Goal: Information Seeking & Learning: Learn about a topic

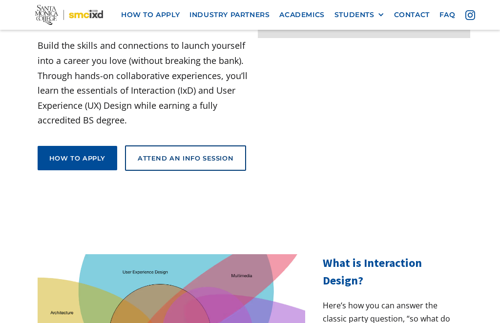
scroll to position [187, 0]
click at [184, 145] on link "Attend an Info Session" at bounding box center [185, 157] width 121 height 25
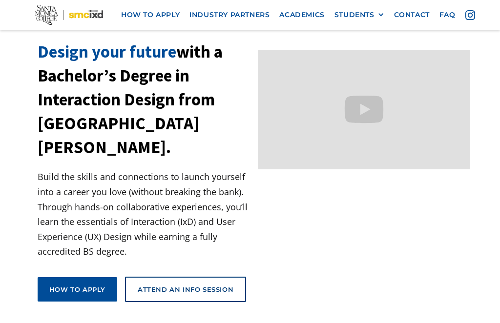
scroll to position [61, 0]
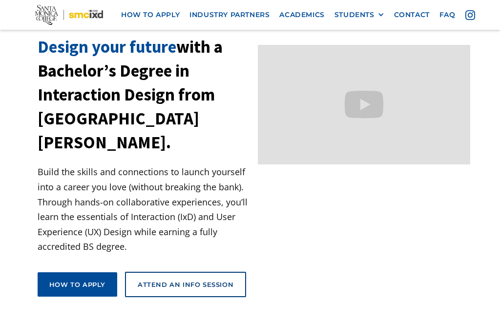
click at [81, 281] on div "How to apply" at bounding box center [77, 285] width 56 height 9
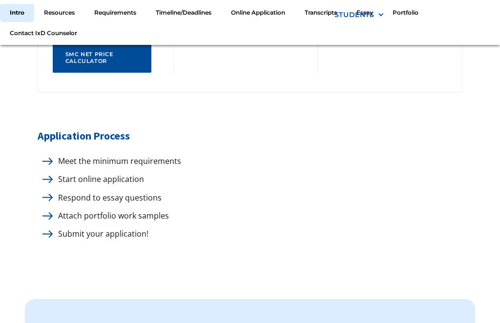
scroll to position [639, 0]
click at [176, 161] on p "Meet the minimum requirements" at bounding box center [117, 161] width 128 height 13
click at [54, 155] on p "Meet the minimum requirements" at bounding box center [117, 161] width 128 height 13
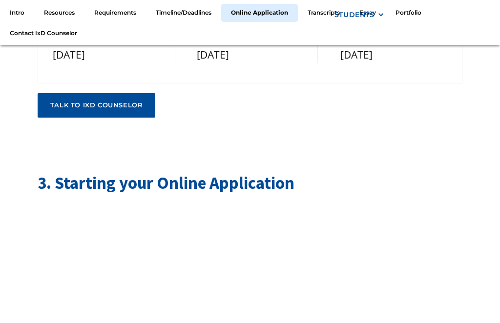
scroll to position [2134, 0]
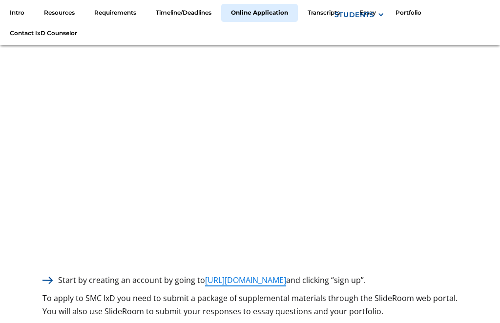
scroll to position [2303, 0]
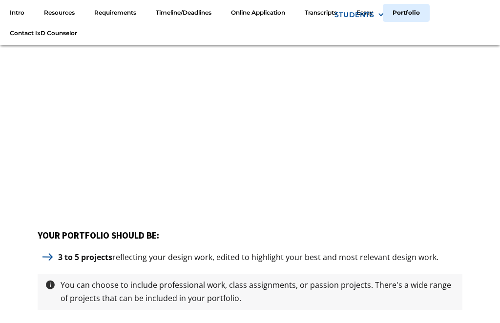
scroll to position [3974, 0]
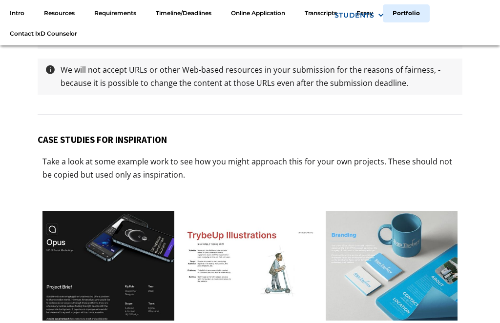
scroll to position [4566, 0]
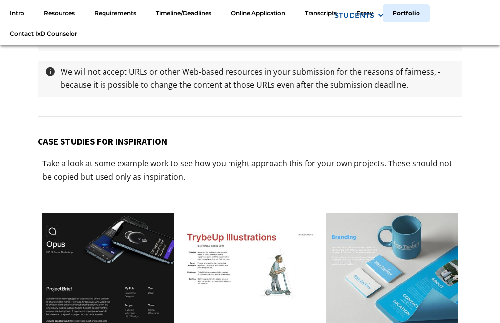
click at [122, 22] on link "Requirements" at bounding box center [114, 13] width 61 height 18
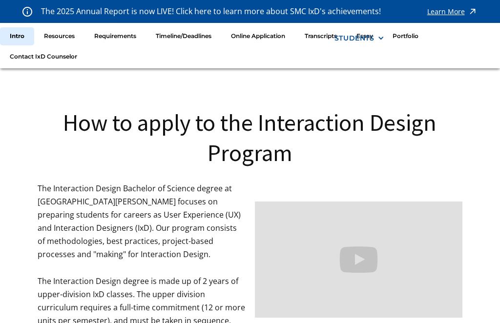
click at [122, 36] on link "Requirements" at bounding box center [114, 36] width 61 height 18
click at [453, 11] on div "Learn More" at bounding box center [446, 11] width 38 height 7
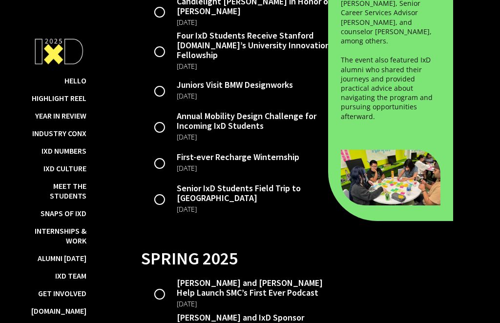
scroll to position [2189, 0]
click at [62, 263] on div "Alumni [DATE]" at bounding box center [62, 258] width 49 height 10
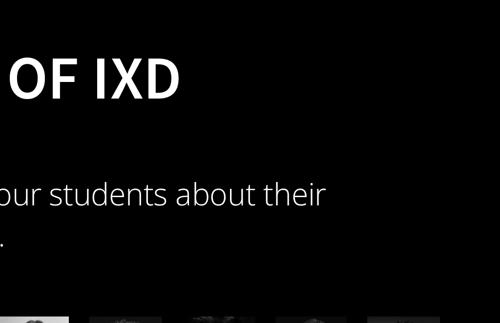
scroll to position [8403, 0]
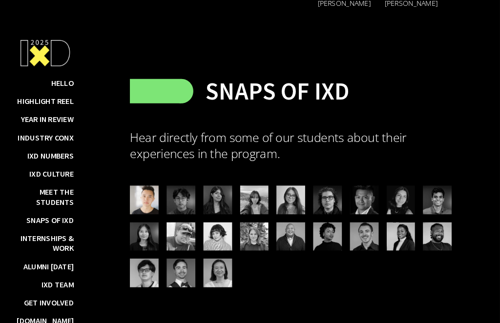
scroll to position [8457, 0]
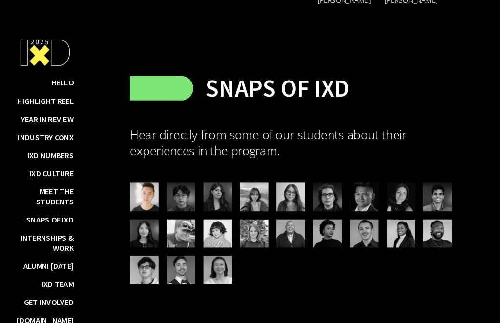
click at [47, 245] on div "Internships & Work" at bounding box center [58, 236] width 55 height 20
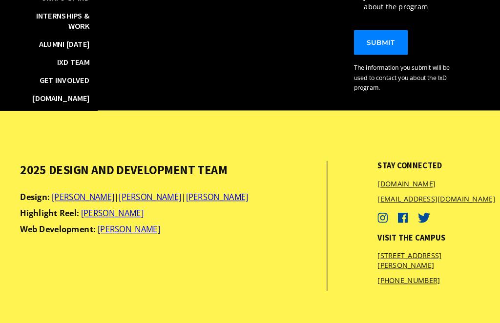
scroll to position [11704, 0]
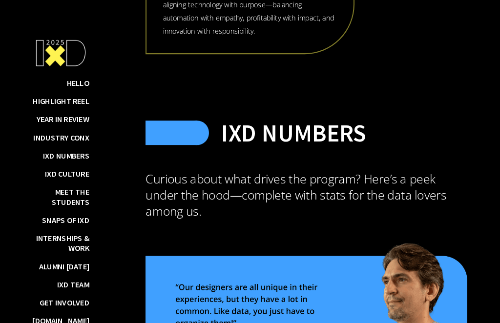
scroll to position [8478, 0]
